Goal: Task Accomplishment & Management: Manage account settings

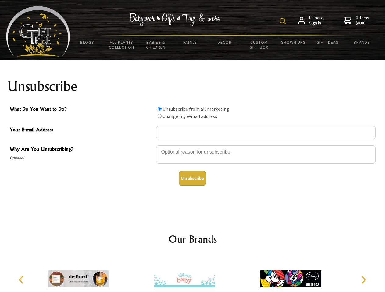
click at [283, 21] on img at bounding box center [282, 21] width 6 height 6
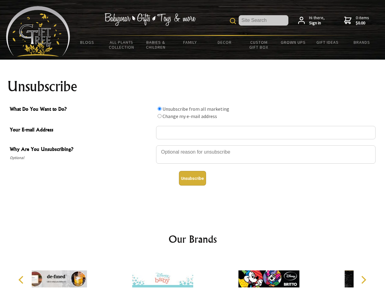
click at [192, 145] on div at bounding box center [265, 155] width 219 height 21
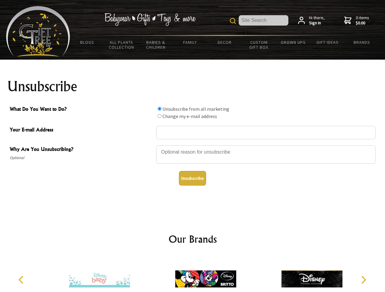
click at [159, 109] on input "What Do You Want to Do?" at bounding box center [159, 109] width 4 height 4
click at [159, 116] on input "What Do You Want to Do?" at bounding box center [159, 116] width 4 height 4
radio input "true"
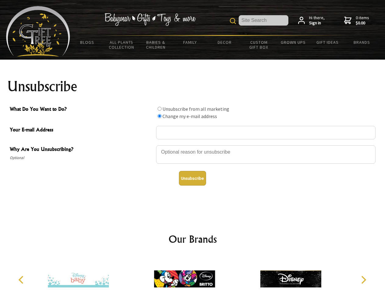
click at [192, 178] on button "Unsubscribe" at bounding box center [192, 178] width 27 height 15
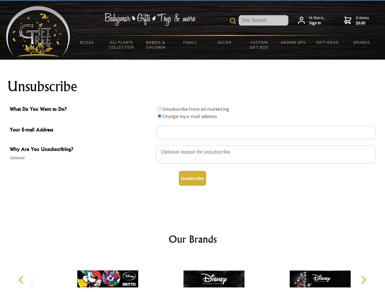
click at [22, 280] on icon "Previous" at bounding box center [22, 280] width 8 height 8
click at [363, 280] on icon "Next" at bounding box center [363, 280] width 8 height 8
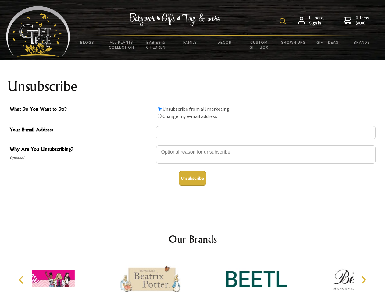
click at [283, 21] on img at bounding box center [282, 21] width 6 height 6
click at [192, 145] on div at bounding box center [265, 155] width 219 height 21
click at [159, 109] on input "What Do You Want to Do?" at bounding box center [159, 109] width 4 height 4
click at [159, 116] on input "What Do You Want to Do?" at bounding box center [159, 116] width 4 height 4
click at [192, 178] on button "Unsubscribe" at bounding box center [192, 178] width 27 height 15
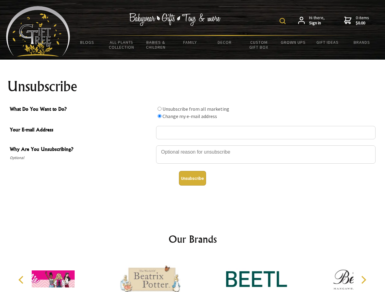
click at [22, 280] on icon "Previous" at bounding box center [22, 280] width 8 height 8
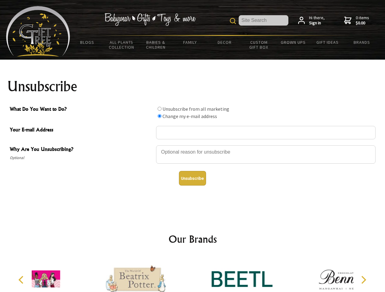
radio input "true"
click at [363, 280] on icon "Next" at bounding box center [363, 280] width 8 height 8
